Goal: Task Accomplishment & Management: Use online tool/utility

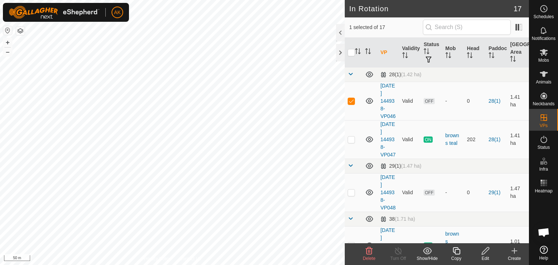
click at [372, 256] on span "Delete" at bounding box center [369, 258] width 13 height 5
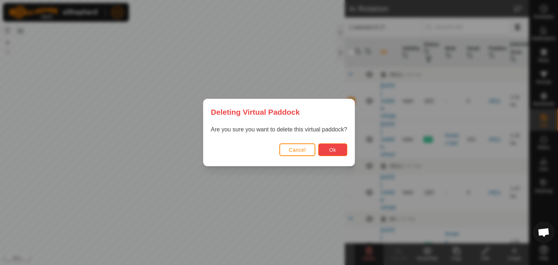
click at [329, 150] on span "Ok" at bounding box center [332, 150] width 7 height 6
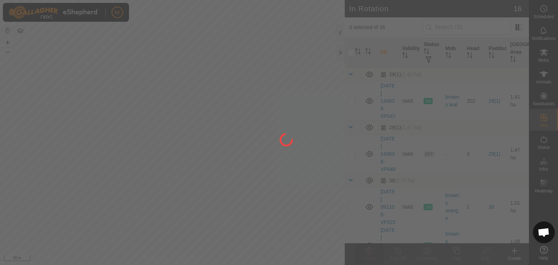
drag, startPoint x: 179, startPoint y: 180, endPoint x: 253, endPoint y: 130, distance: 89.7
click at [250, 132] on div at bounding box center [279, 132] width 558 height 265
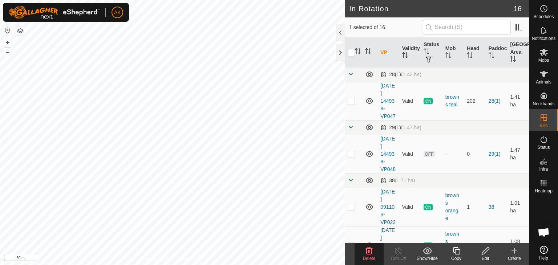
click at [488, 255] on div "Edit" at bounding box center [485, 258] width 29 height 7
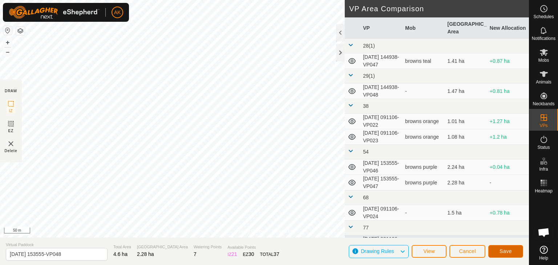
click at [511, 254] on span "Save" at bounding box center [506, 252] width 12 height 6
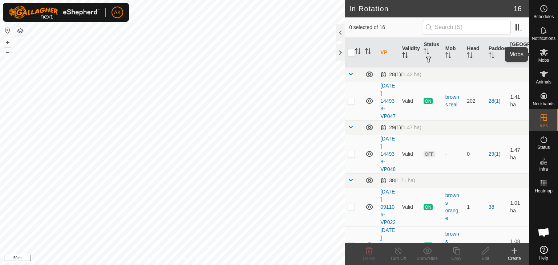
click at [541, 55] on icon at bounding box center [544, 52] width 8 height 7
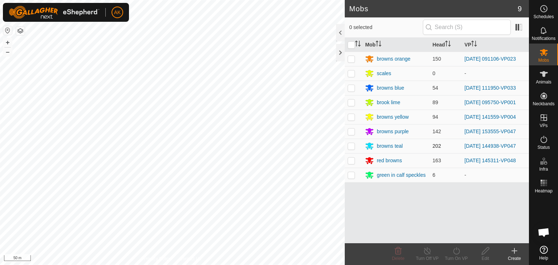
click at [352, 146] on p-checkbox at bounding box center [351, 146] width 7 height 6
click at [458, 253] on icon at bounding box center [456, 251] width 9 height 9
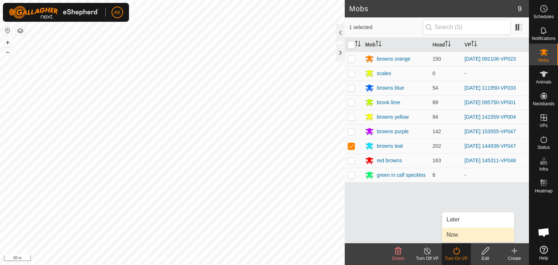
click at [457, 234] on link "Now" at bounding box center [478, 235] width 72 height 15
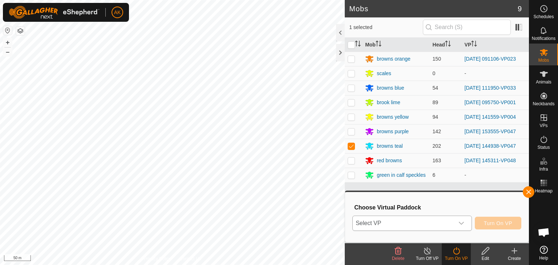
click at [446, 224] on span "Select VP" at bounding box center [403, 223] width 101 height 15
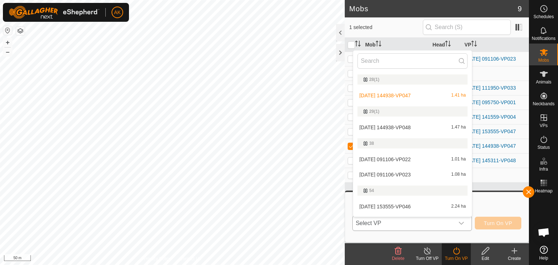
click at [398, 128] on li "2025-09-06 144938-VP048 1.47 ha" at bounding box center [412, 127] width 119 height 15
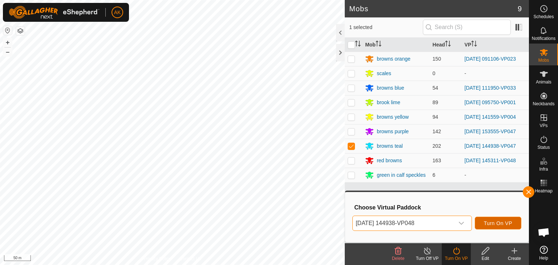
click at [501, 224] on span "Turn On VP" at bounding box center [498, 224] width 28 height 6
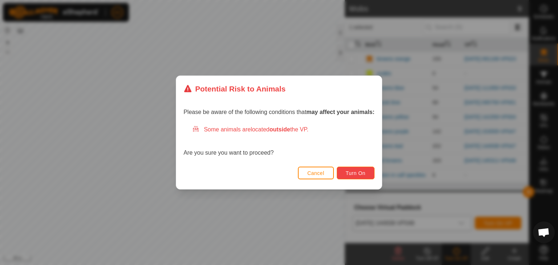
click at [363, 170] on span "Turn On" at bounding box center [356, 173] width 20 height 6
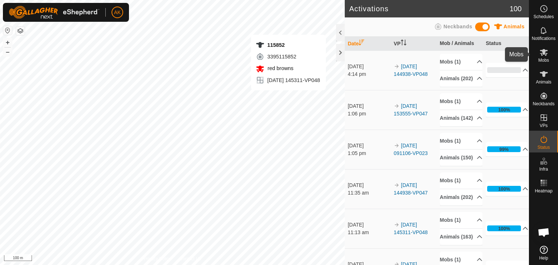
click at [545, 53] on icon at bounding box center [544, 52] width 9 height 9
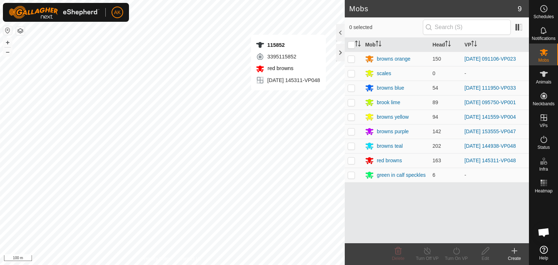
click at [351, 57] on p-checkbox at bounding box center [351, 59] width 7 height 6
click at [458, 247] on icon at bounding box center [456, 251] width 9 height 9
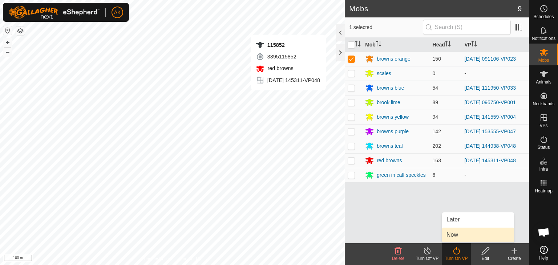
click at [458, 235] on link "Now" at bounding box center [478, 235] width 72 height 15
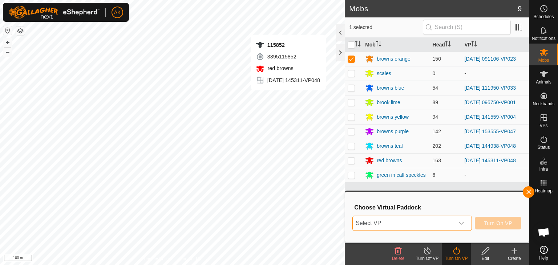
click at [452, 221] on span "Select VP" at bounding box center [403, 223] width 101 height 15
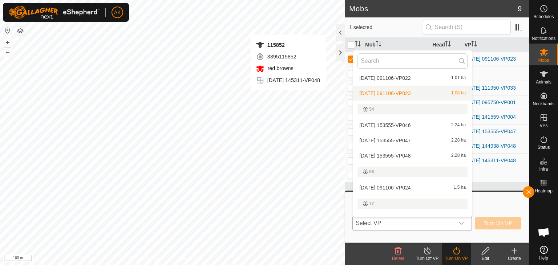
scroll to position [85, 0]
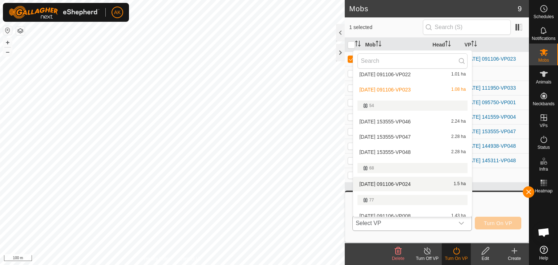
click at [378, 185] on li "2025-09-18 091106-VP024 1.5 ha" at bounding box center [412, 184] width 119 height 15
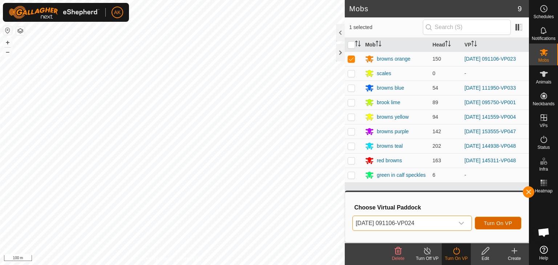
click at [493, 222] on span "Turn On VP" at bounding box center [498, 224] width 28 height 6
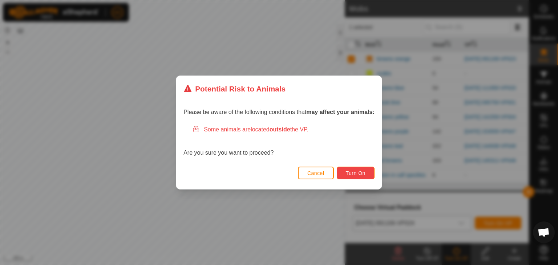
click at [359, 170] on span "Turn On" at bounding box center [356, 173] width 20 height 6
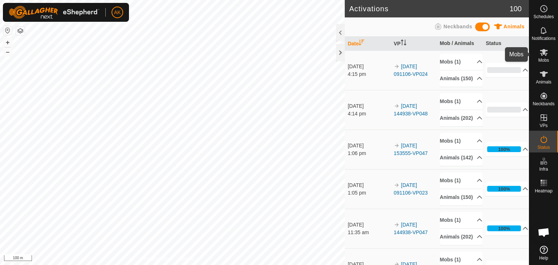
click at [541, 54] on icon at bounding box center [544, 52] width 8 height 7
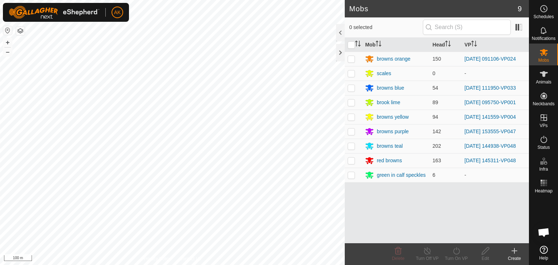
click at [350, 161] on p-checkbox at bounding box center [351, 161] width 7 height 6
click at [453, 253] on icon at bounding box center [456, 251] width 9 height 9
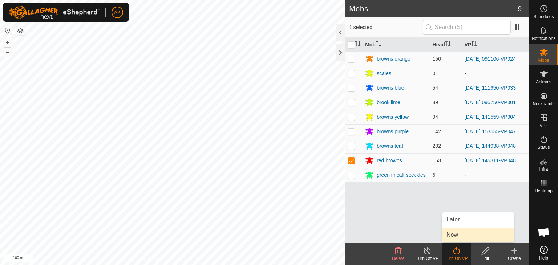
click at [452, 235] on link "Now" at bounding box center [478, 235] width 72 height 15
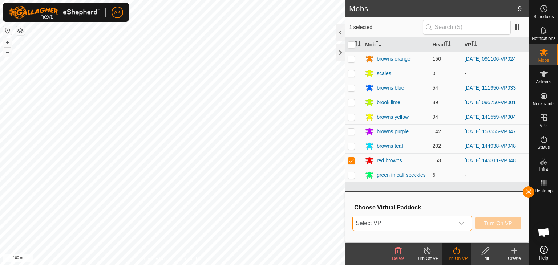
click at [438, 221] on span "Select VP" at bounding box center [403, 223] width 101 height 15
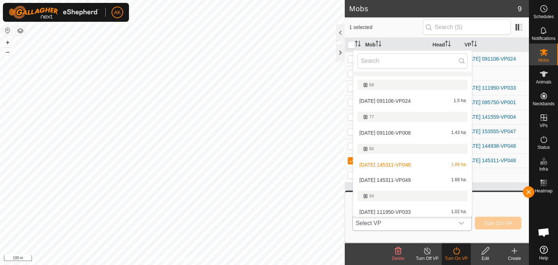
scroll to position [194, 0]
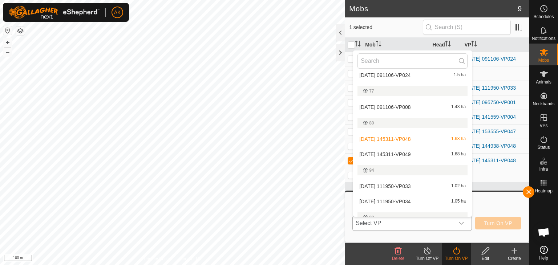
click at [391, 153] on li "2025-09-06 145311-VP049 1.68 ha" at bounding box center [412, 154] width 119 height 15
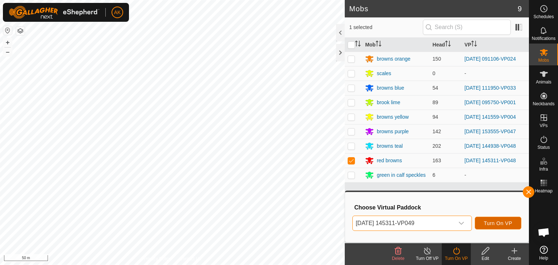
click at [489, 223] on span "Turn On VP" at bounding box center [498, 224] width 28 height 6
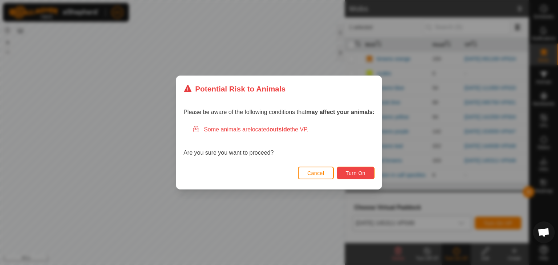
click at [355, 169] on button "Turn On" at bounding box center [356, 173] width 38 height 13
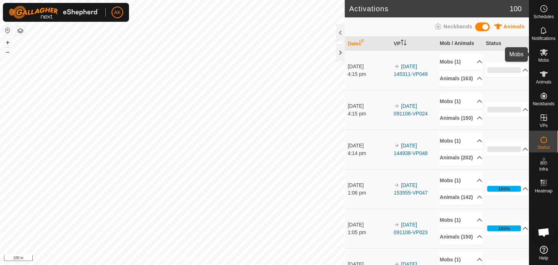
click at [543, 48] on icon at bounding box center [544, 52] width 9 height 9
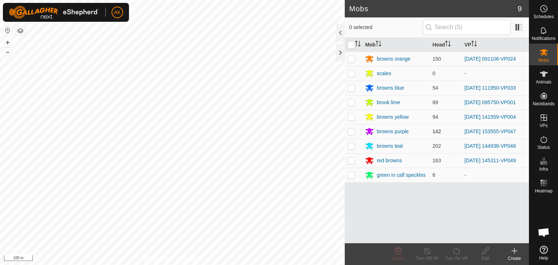
click at [353, 129] on p-checkbox at bounding box center [351, 132] width 7 height 6
click at [453, 250] on icon at bounding box center [456, 250] width 7 height 7
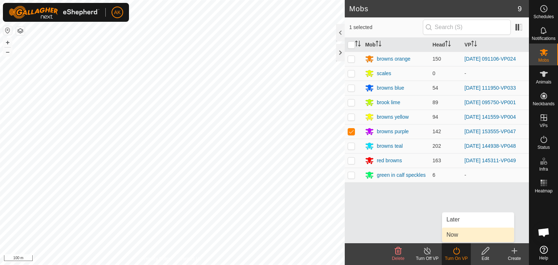
click at [456, 232] on link "Now" at bounding box center [478, 235] width 72 height 15
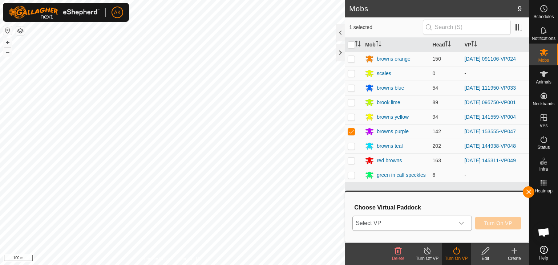
click at [455, 225] on div "dropdown trigger" at bounding box center [461, 223] width 15 height 15
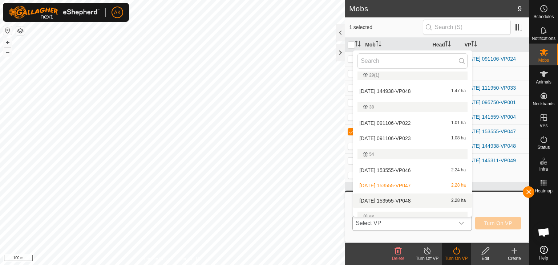
scroll to position [49, 0]
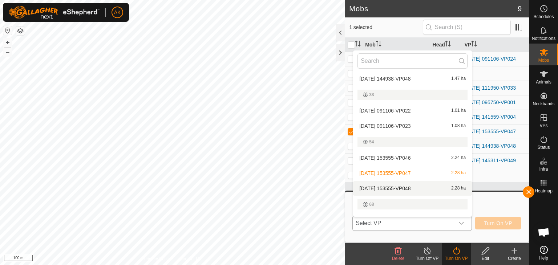
click at [405, 187] on li "2025-09-06 153555-VP048 2.28 ha" at bounding box center [412, 188] width 119 height 15
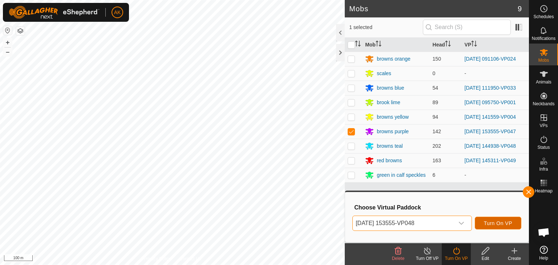
click at [508, 222] on span "Turn On VP" at bounding box center [498, 224] width 28 height 6
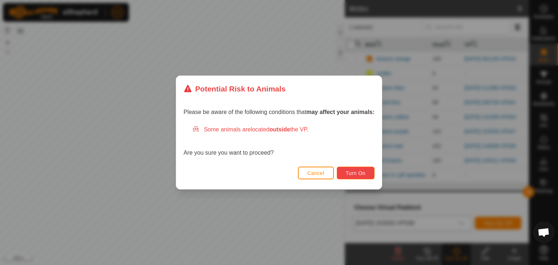
click at [348, 174] on span "Turn On" at bounding box center [356, 173] width 20 height 6
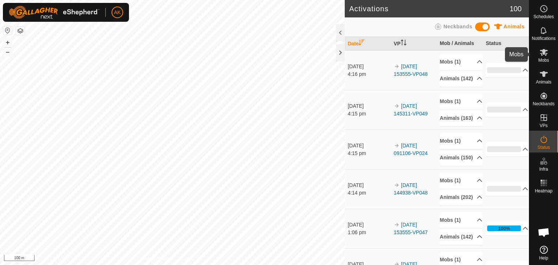
click at [546, 52] on icon at bounding box center [544, 52] width 9 height 9
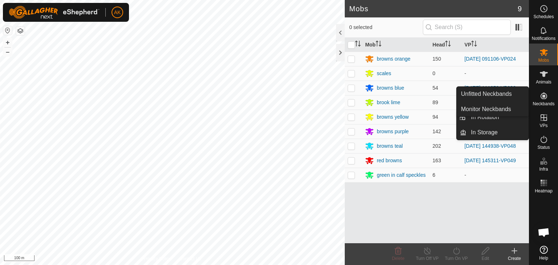
click at [542, 118] on icon at bounding box center [544, 117] width 7 height 7
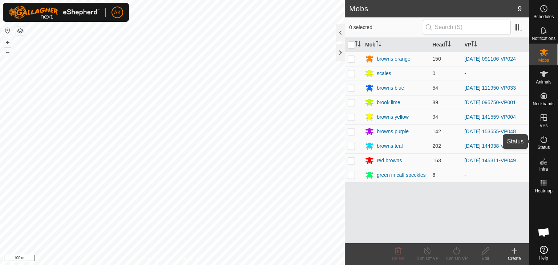
click at [542, 140] on icon at bounding box center [544, 139] width 9 height 9
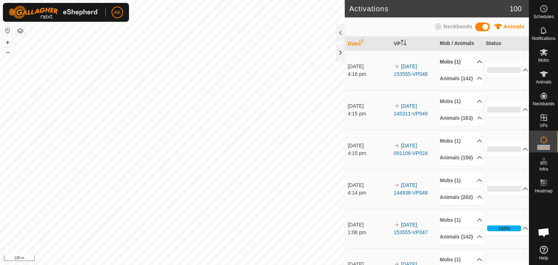
click at [454, 61] on p-accordion-header "Mobs (1)" at bounding box center [461, 62] width 43 height 16
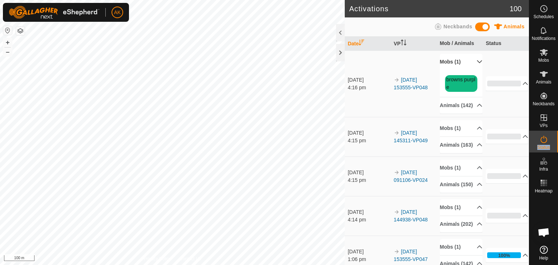
click at [454, 61] on p-accordion-header "Mobs (1)" at bounding box center [461, 62] width 43 height 16
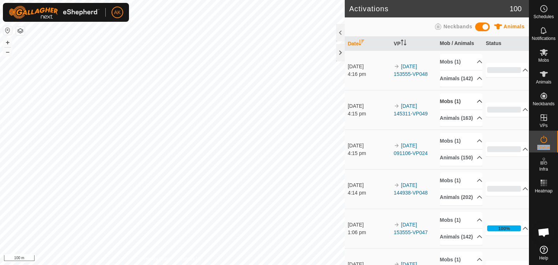
click at [448, 109] on p-accordion-header "Mobs (1)" at bounding box center [461, 101] width 43 height 16
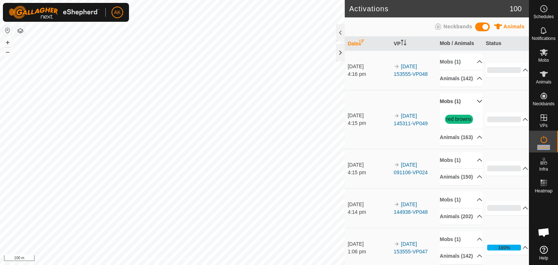
click at [448, 109] on p-accordion-header "Mobs (1)" at bounding box center [461, 101] width 43 height 16
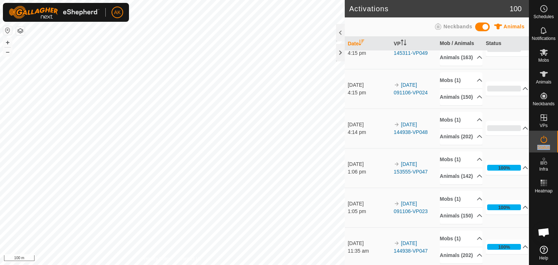
scroll to position [73, 0]
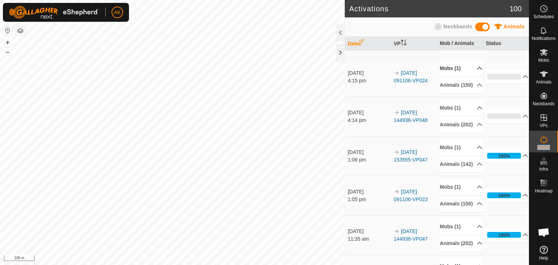
click at [448, 77] on p-accordion-header "Mobs (1)" at bounding box center [461, 68] width 43 height 16
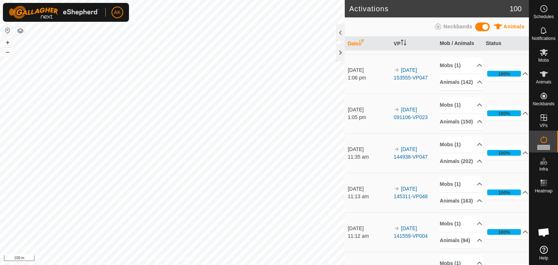
scroll to position [145, 0]
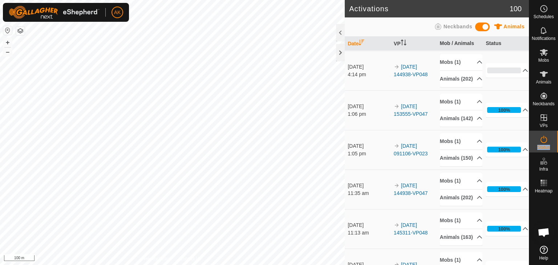
click at [448, 70] on p-accordion-header "Mobs (1)" at bounding box center [461, 62] width 43 height 16
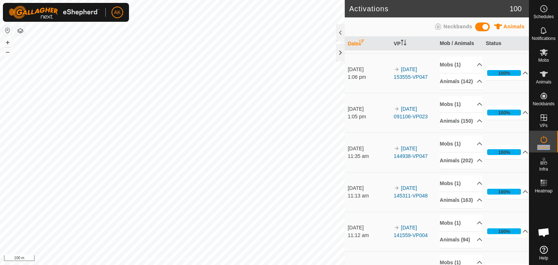
scroll to position [218, 0]
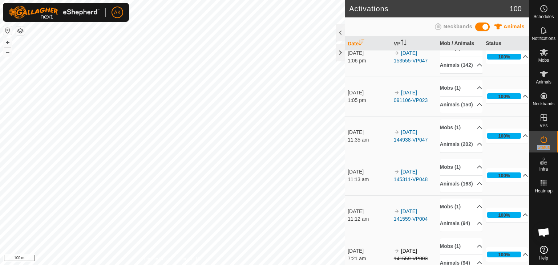
click at [449, 57] on p-accordion-header "Mobs (1)" at bounding box center [461, 48] width 43 height 16
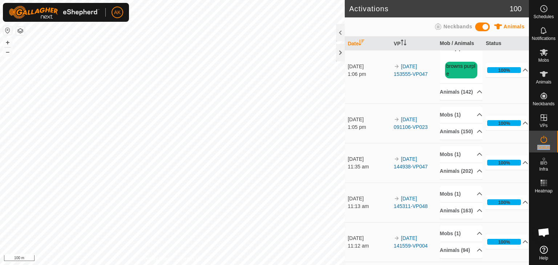
click at [449, 57] on p-accordion-header "Mobs (1)" at bounding box center [461, 48] width 43 height 16
